Goal: Task Accomplishment & Management: Use online tool/utility

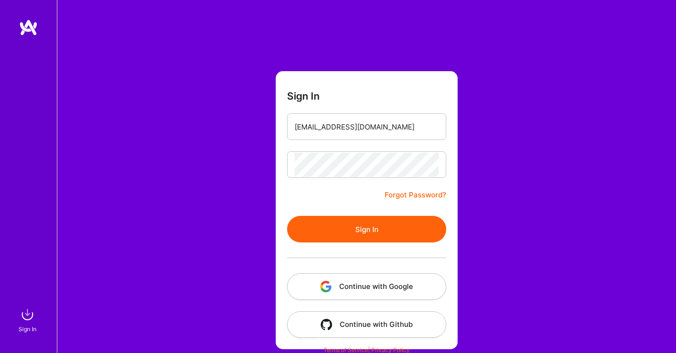
click at [363, 244] on div at bounding box center [366, 257] width 159 height 31
click at [359, 232] on button "Sign In" at bounding box center [366, 229] width 159 height 27
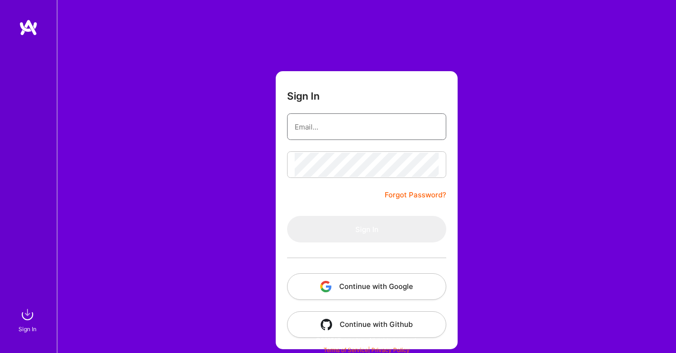
type input "[EMAIL_ADDRESS][DOMAIN_NAME]"
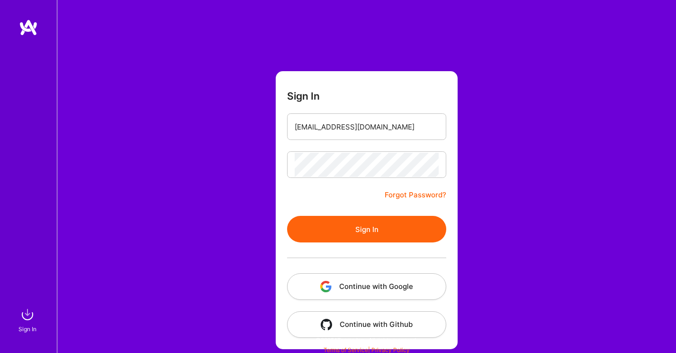
click at [365, 287] on button "Continue with Google" at bounding box center [366, 286] width 159 height 27
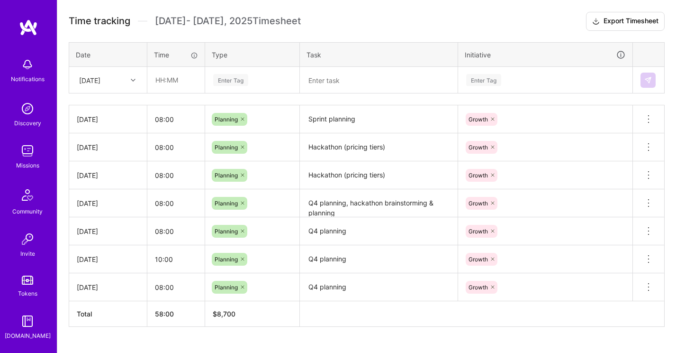
scroll to position [242, 0]
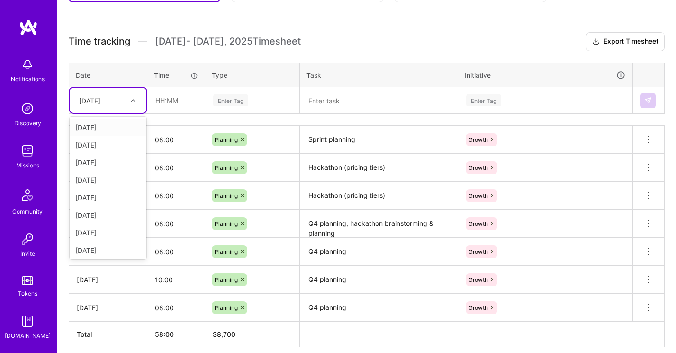
click at [131, 100] on icon at bounding box center [133, 100] width 5 height 5
click at [111, 213] on div "[DATE]" at bounding box center [108, 213] width 77 height 18
click at [170, 99] on input "text" at bounding box center [176, 100] width 56 height 25
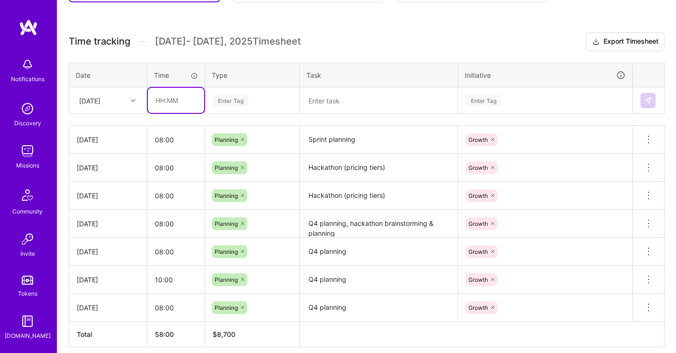
type input "08:00"
click at [237, 102] on div "Enter Tag" at bounding box center [230, 100] width 35 height 15
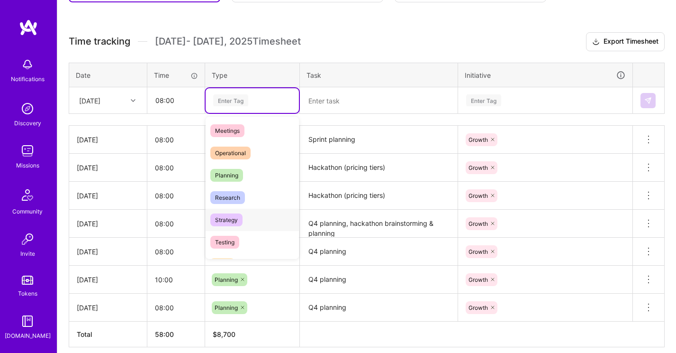
scroll to position [146, 0]
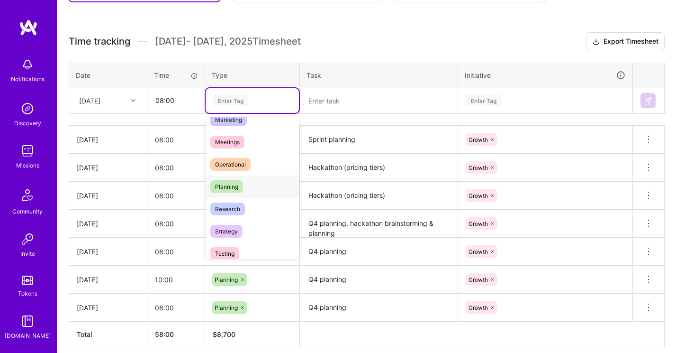
click at [255, 185] on div "Planning" at bounding box center [252, 186] width 93 height 22
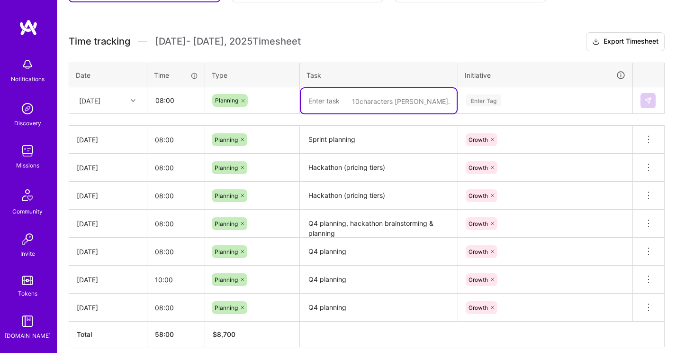
click at [350, 102] on textarea at bounding box center [379, 100] width 156 height 25
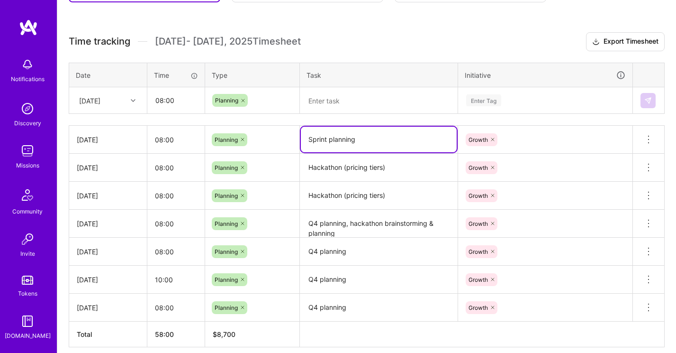
drag, startPoint x: 361, startPoint y: 145, endPoint x: 302, endPoint y: 140, distance: 58.5
click at [302, 139] on textarea "Sprint planning" at bounding box center [379, 140] width 156 height 26
click at [324, 99] on textarea at bounding box center [379, 100] width 156 height 25
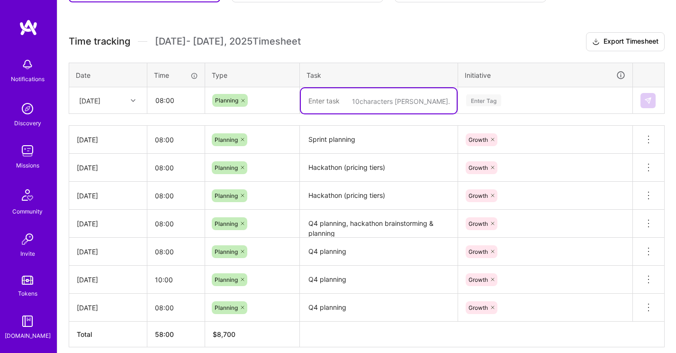
paste textarea "Sprint planning"
type textarea "Sprint planning"
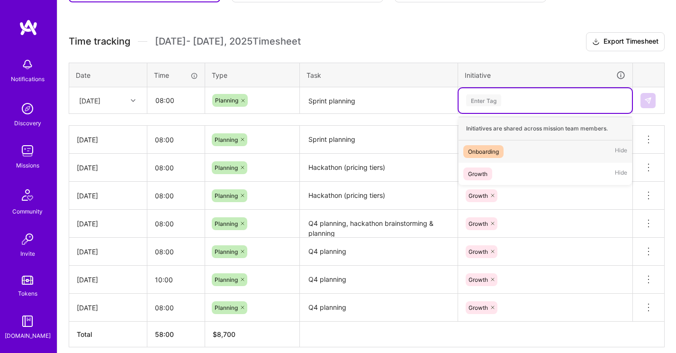
click at [496, 99] on div "Enter Tag" at bounding box center [483, 100] width 35 height 15
click at [500, 166] on div "Growth Hide" at bounding box center [545, 174] width 173 height 22
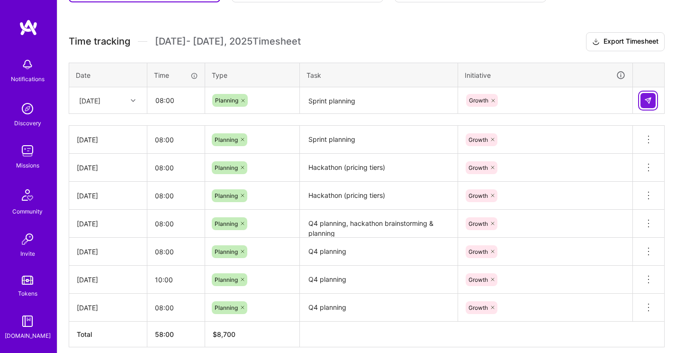
click at [649, 100] on img at bounding box center [649, 101] width 8 height 8
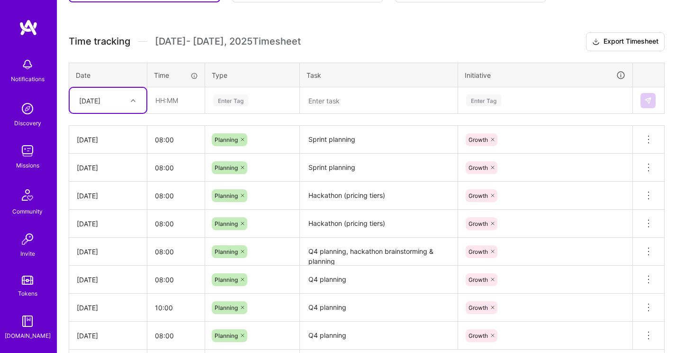
click at [135, 98] on icon at bounding box center [133, 100] width 5 height 5
click at [107, 253] on div "[DATE]" at bounding box center [108, 248] width 77 height 18
click at [182, 103] on input "text" at bounding box center [176, 100] width 56 height 25
type input "08:00"
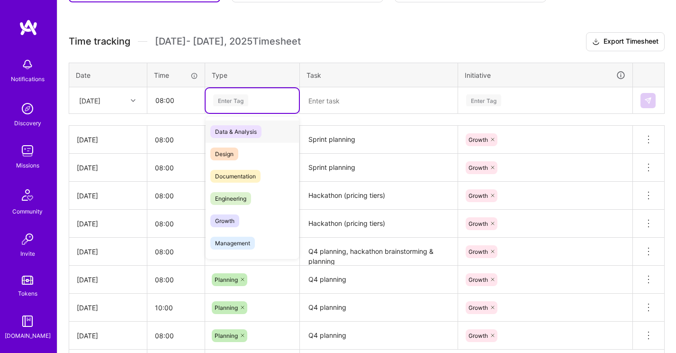
click at [227, 101] on div "Enter Tag" at bounding box center [230, 100] width 35 height 15
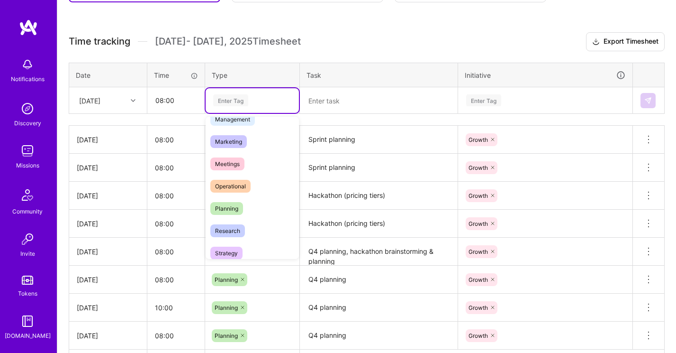
scroll to position [164, 0]
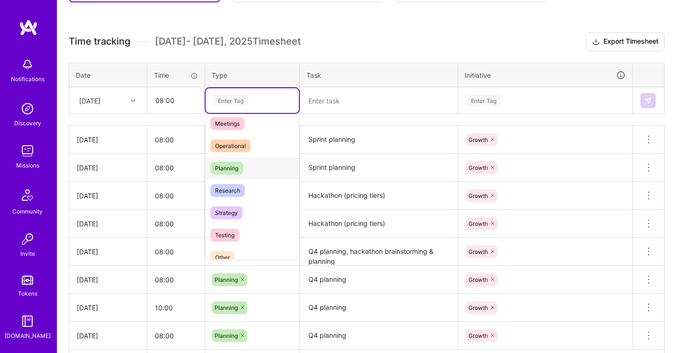
click at [252, 166] on div "Planning" at bounding box center [252, 168] width 93 height 22
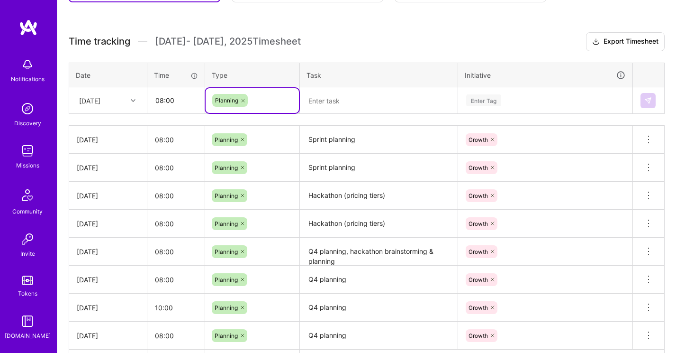
click at [333, 96] on textarea at bounding box center [379, 100] width 156 height 25
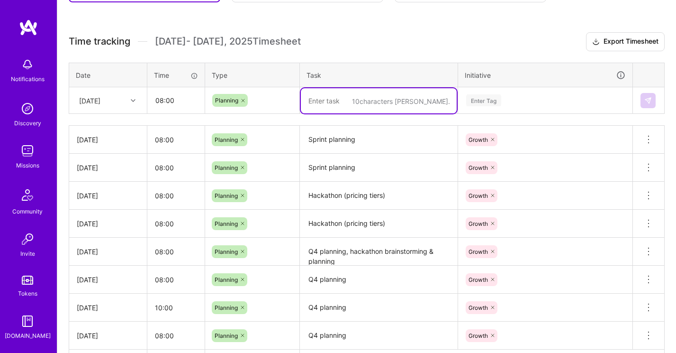
paste textarea "Sprint planning"
type textarea "Sprint planning"
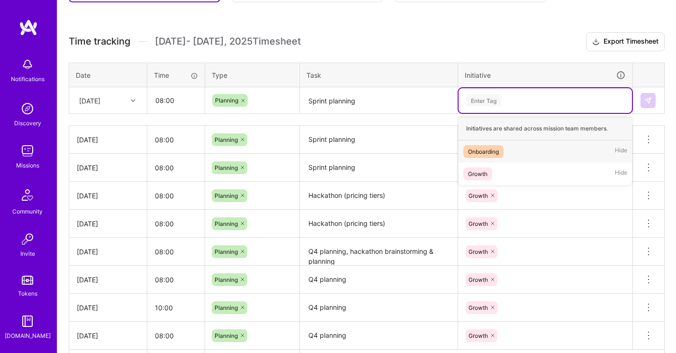
click at [490, 102] on div "Enter Tag" at bounding box center [483, 100] width 35 height 15
click at [508, 170] on div "Growth Hide" at bounding box center [545, 174] width 173 height 22
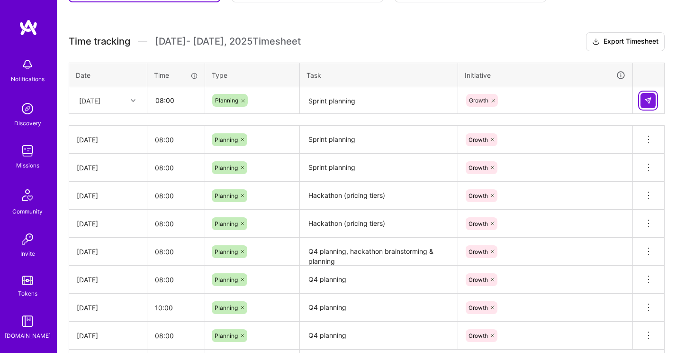
click at [651, 97] on img at bounding box center [649, 101] width 8 height 8
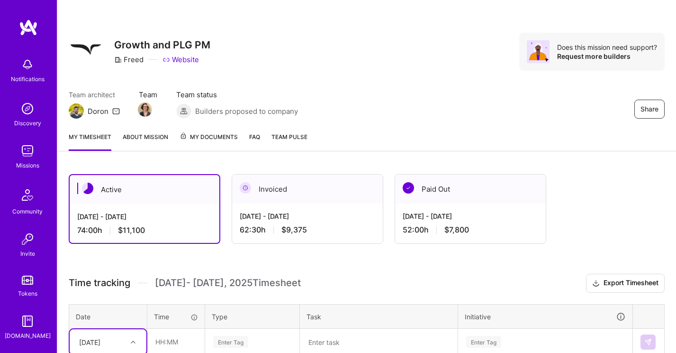
scroll to position [0, 0]
click at [22, 155] on img at bounding box center [27, 150] width 19 height 19
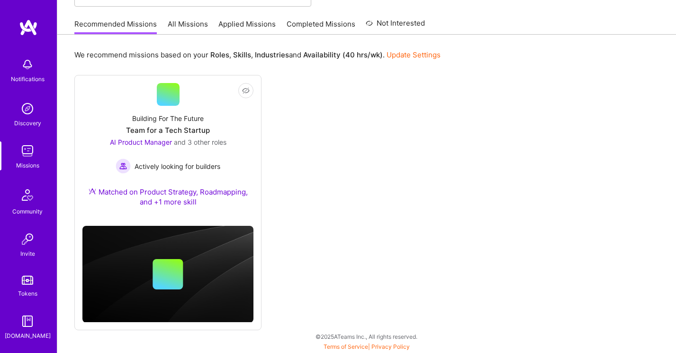
scroll to position [85, 0]
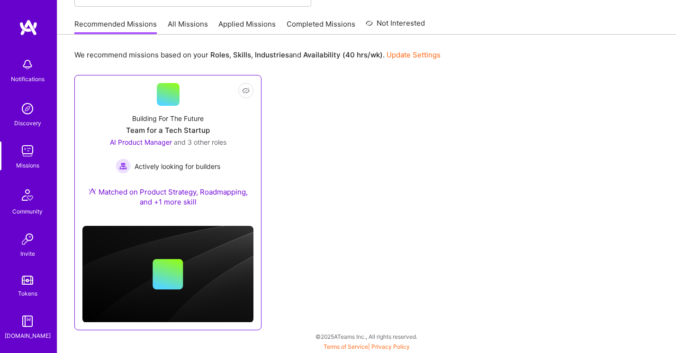
click at [216, 131] on div "Building For The Future Team for a Tech Startup AI Product Manager and 3 other …" at bounding box center [167, 162] width 171 height 112
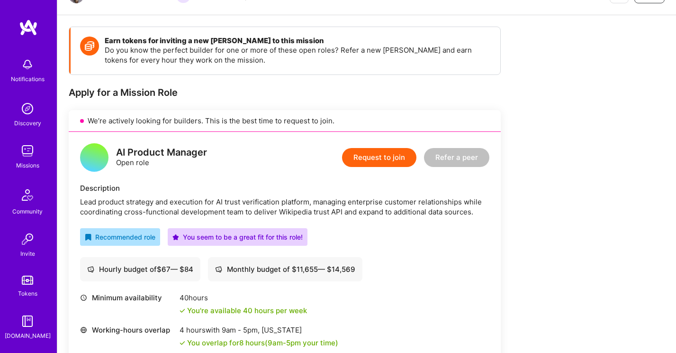
scroll to position [198, 0]
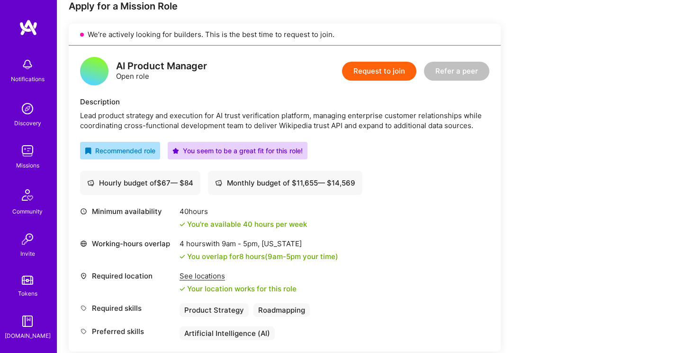
click at [33, 152] on img at bounding box center [27, 150] width 19 height 19
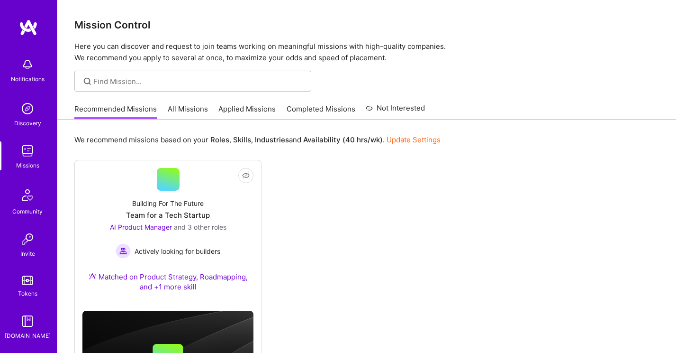
scroll to position [112, 0]
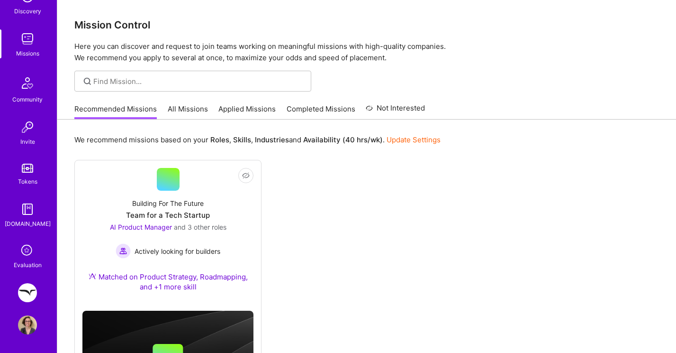
click at [27, 283] on img at bounding box center [27, 292] width 19 height 19
